Goal: Check status

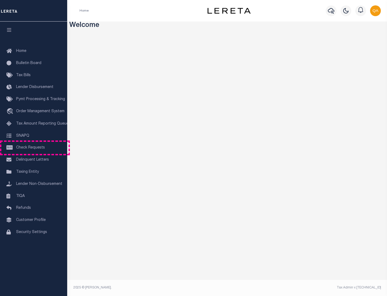
click at [34, 148] on span "Check Requests" at bounding box center [30, 148] width 29 height 4
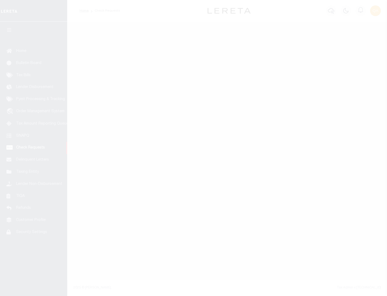
select select "50"
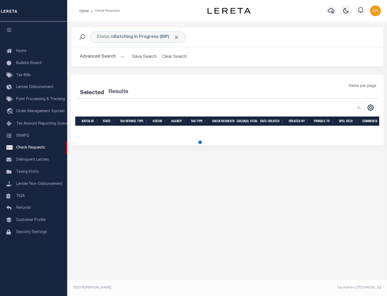
select select "50"
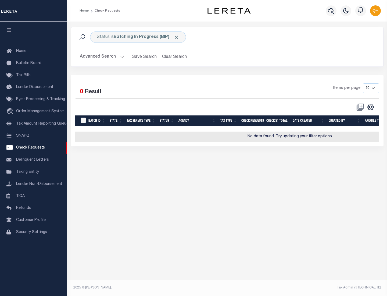
click at [177, 37] on span "Click to Remove" at bounding box center [177, 37] width 6 height 6
